Goal: Find specific page/section: Find specific page/section

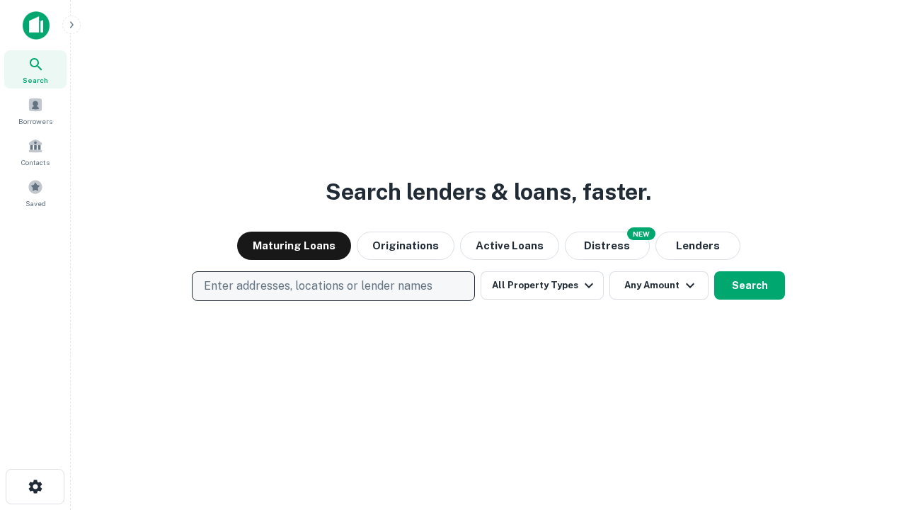
click at [333, 286] on p "Enter addresses, locations or lender names" at bounding box center [318, 285] width 229 height 17
type input "**********"
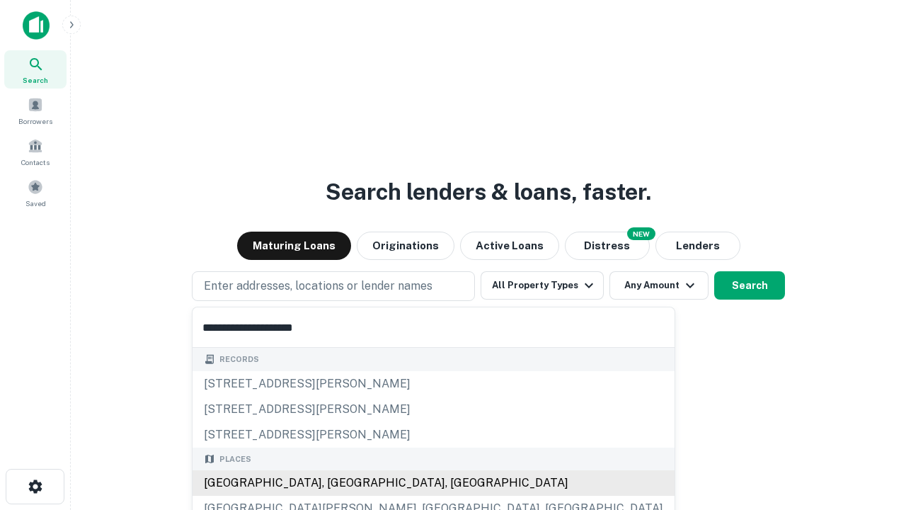
click at [338, 483] on div "[GEOGRAPHIC_DATA], [GEOGRAPHIC_DATA], [GEOGRAPHIC_DATA]" at bounding box center [434, 482] width 482 height 25
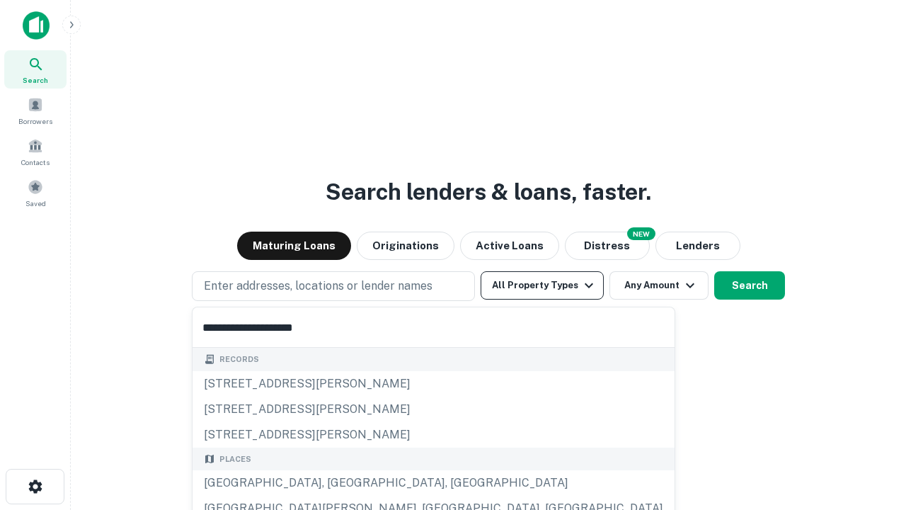
click at [542, 285] on button "All Property Types" at bounding box center [542, 285] width 123 height 28
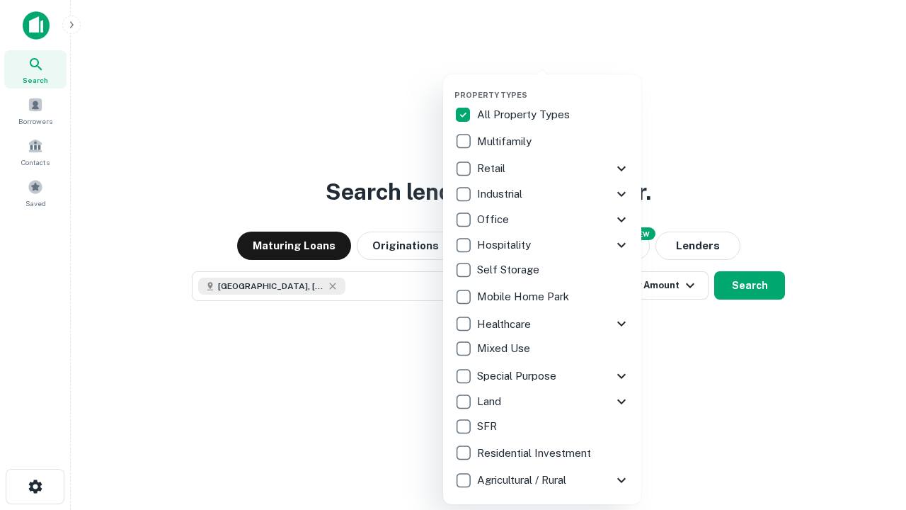
click at [554, 86] on button "button" at bounding box center [553, 86] width 198 height 1
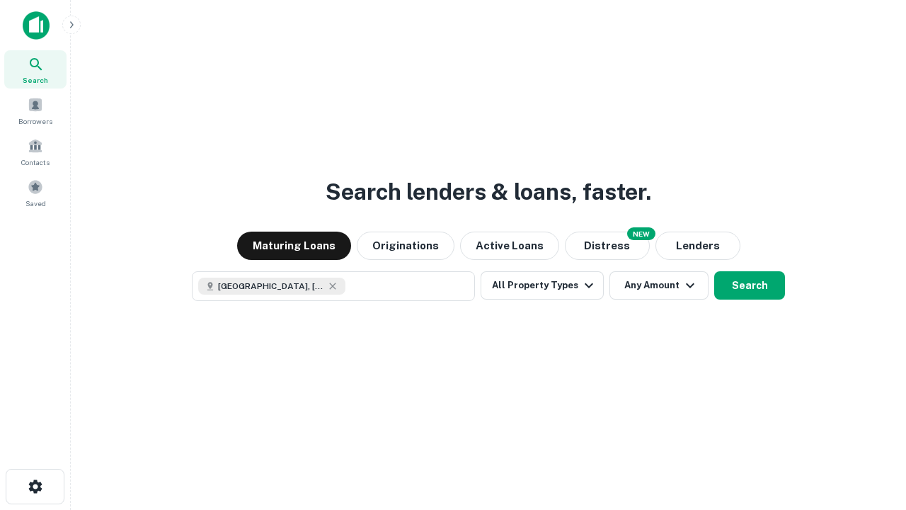
scroll to position [23, 0]
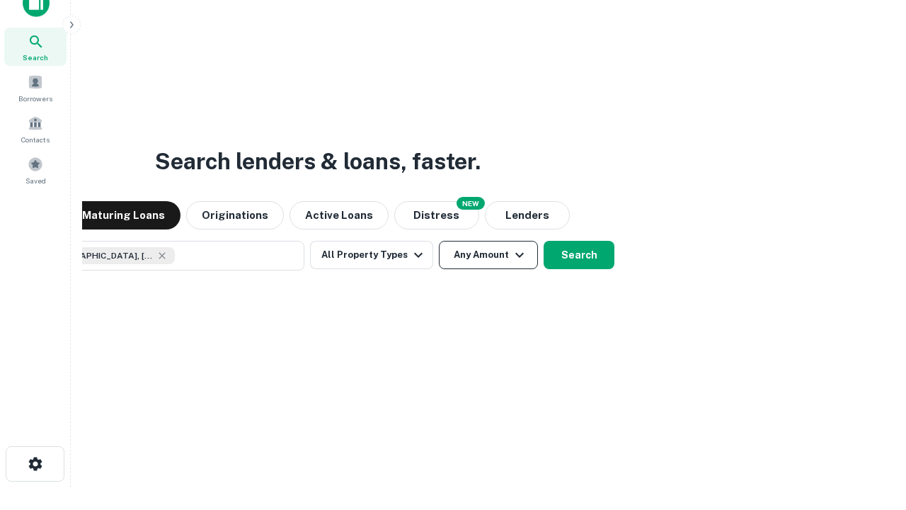
click at [439, 241] on button "Any Amount" at bounding box center [488, 255] width 99 height 28
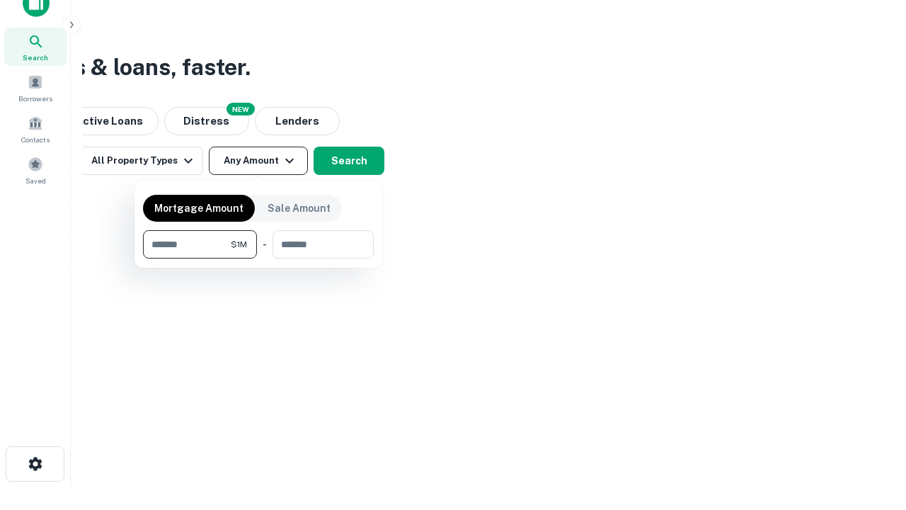
type input "*******"
click at [258, 258] on button "button" at bounding box center [258, 258] width 231 height 1
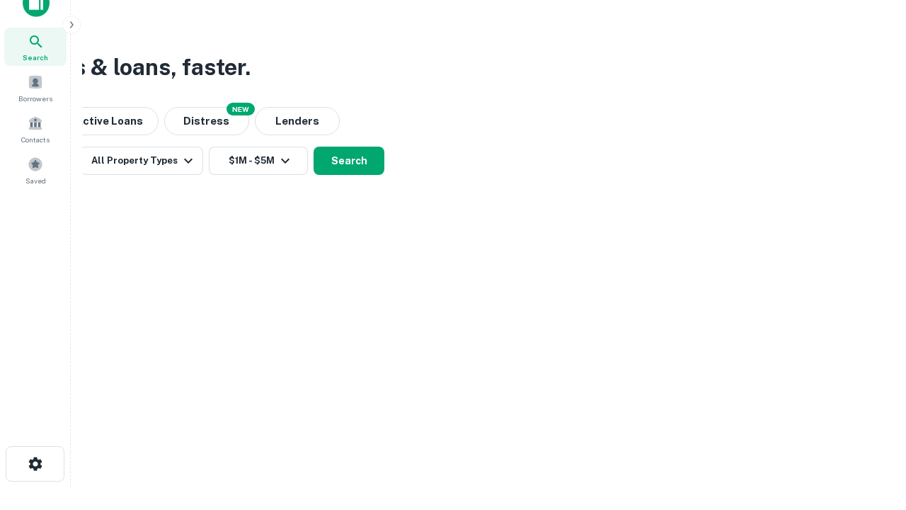
scroll to position [8, 261]
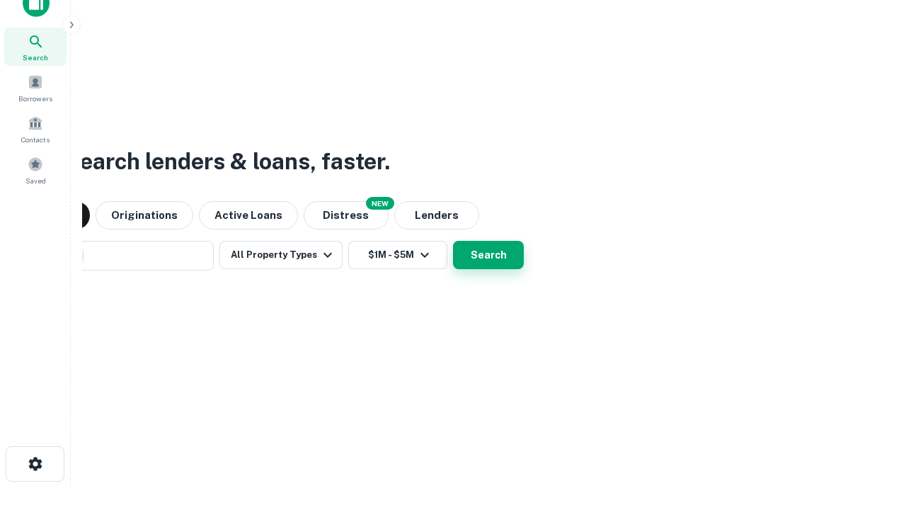
click at [453, 241] on button "Search" at bounding box center [488, 255] width 71 height 28
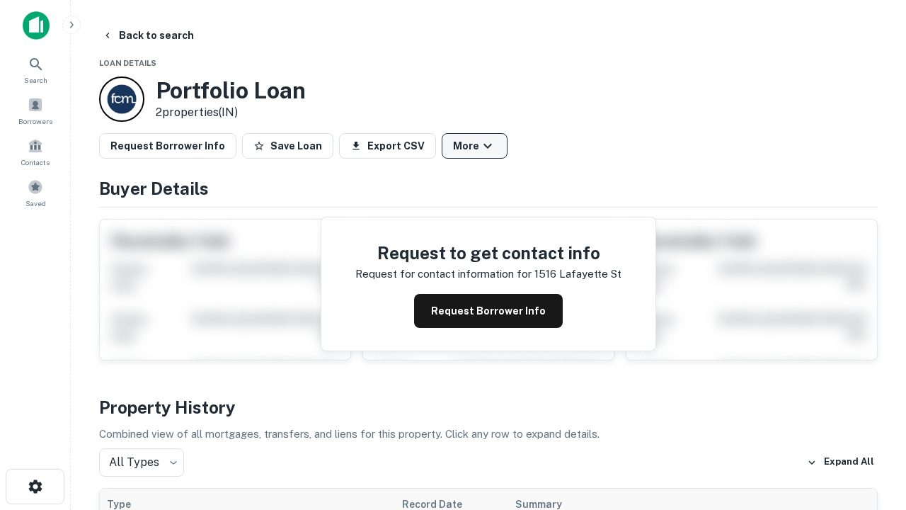
click at [474, 146] on button "More" at bounding box center [475, 145] width 66 height 25
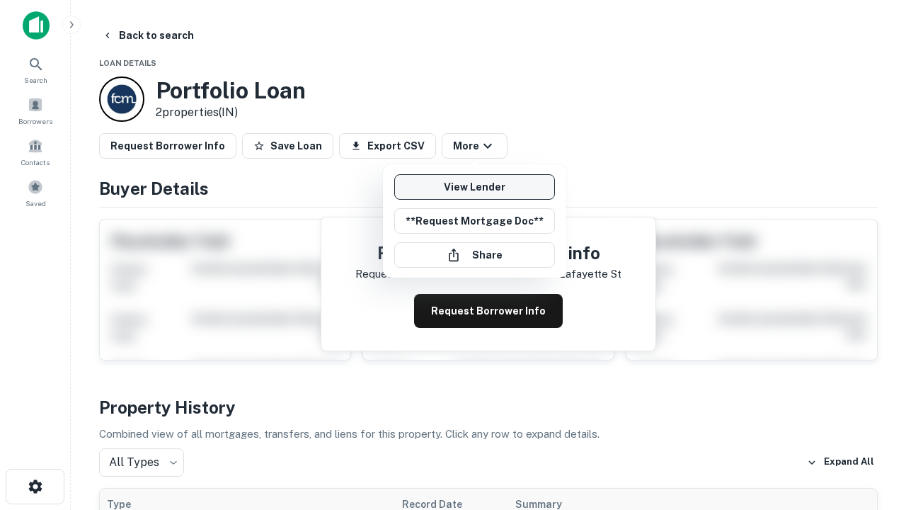
click at [474, 187] on link "View Lender" at bounding box center [474, 186] width 161 height 25
